Goal: Task Accomplishment & Management: Use online tool/utility

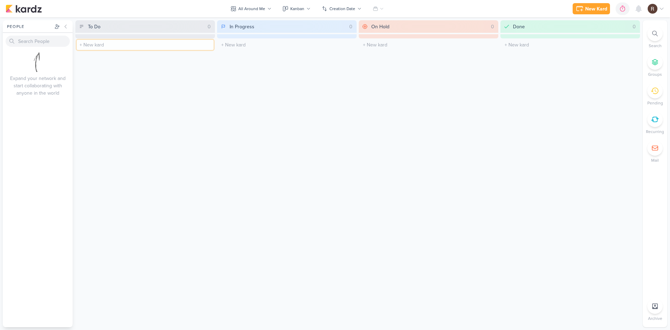
click at [95, 44] on input "text" at bounding box center [145, 45] width 137 height 10
click at [101, 47] on input "text" at bounding box center [145, 45] width 137 height 10
click at [230, 98] on div "In Progress 0 The kard title must be shorter than 100 characters" at bounding box center [287, 173] width 140 height 307
click at [599, 9] on div "New Kard" at bounding box center [596, 8] width 22 height 7
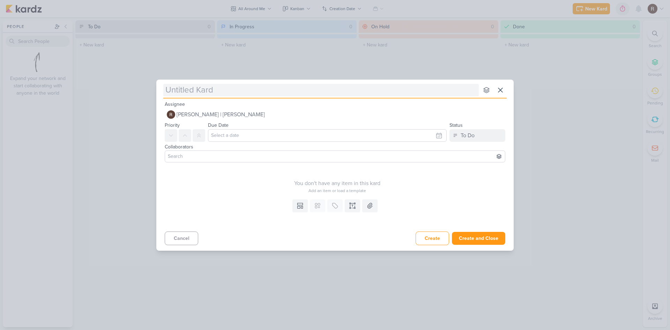
click at [215, 89] on input "text" at bounding box center [320, 90] width 315 height 13
click at [501, 88] on icon at bounding box center [500, 90] width 8 height 8
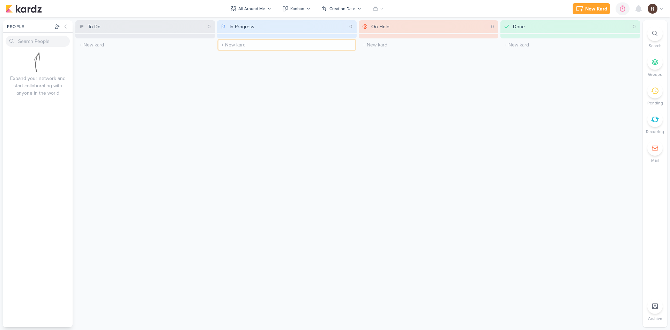
click at [302, 46] on input "text" at bounding box center [286, 45] width 137 height 10
click at [656, 10] on img at bounding box center [653, 9] width 10 height 10
click at [451, 118] on div "On Hold 0 The kard title must be shorter than 100 characters" at bounding box center [429, 173] width 140 height 307
click at [342, 143] on div "In Progress 0 The kard title must be shorter than 100 characters" at bounding box center [287, 173] width 140 height 307
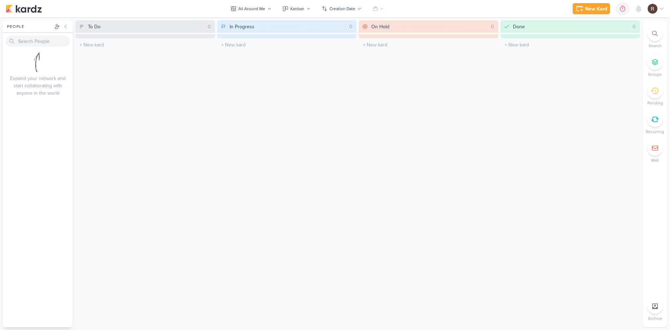
click at [309, 193] on div "In Progress 0 The kard title must be shorter than 100 characters" at bounding box center [287, 173] width 140 height 307
